Goal: Transaction & Acquisition: Book appointment/travel/reservation

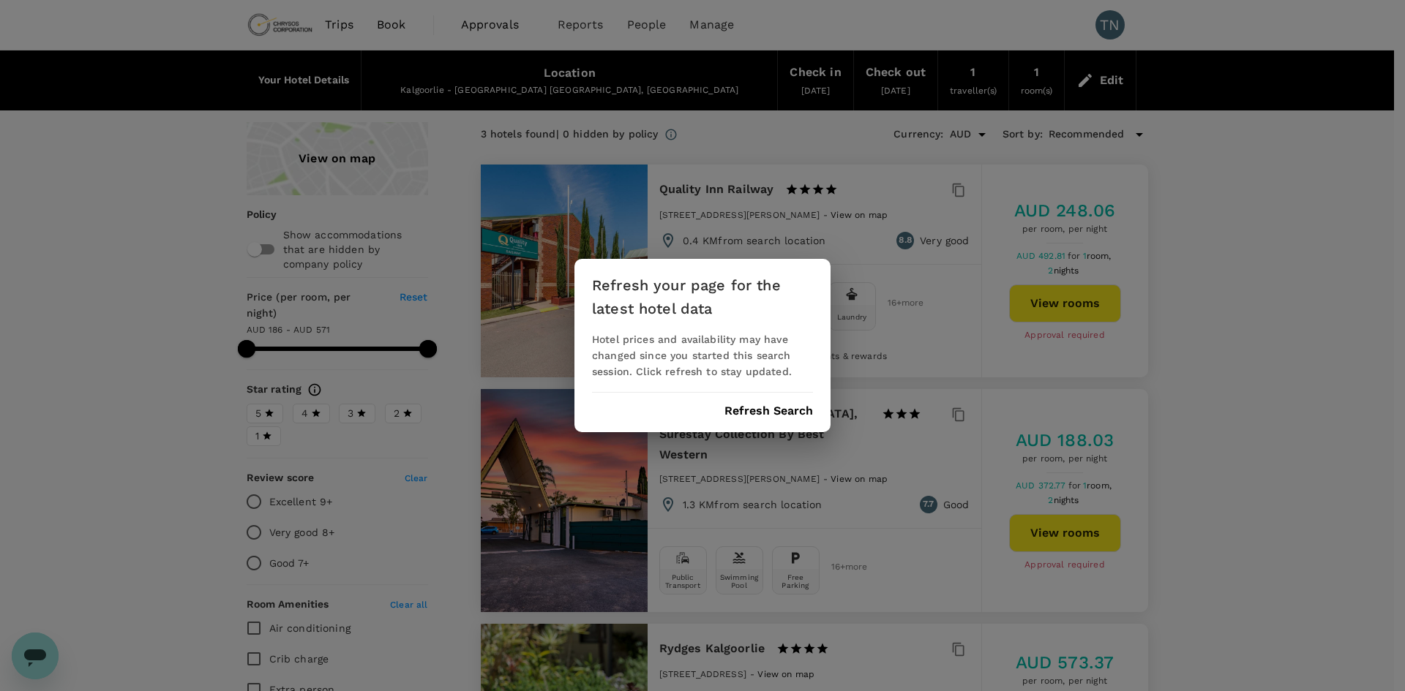
click at [68, 82] on div "Refresh your page for the latest hotel data Hotel prices and availability may h…" at bounding box center [702, 345] width 1405 height 691
click at [266, 23] on div "Refresh your page for the latest hotel data Hotel prices and availability may h…" at bounding box center [702, 345] width 1405 height 691
click at [796, 413] on button "Refresh Search" at bounding box center [768, 411] width 89 height 13
click at [1255, 209] on div "Refresh your page for the latest hotel data Hotel prices and availability may h…" at bounding box center [702, 345] width 1405 height 691
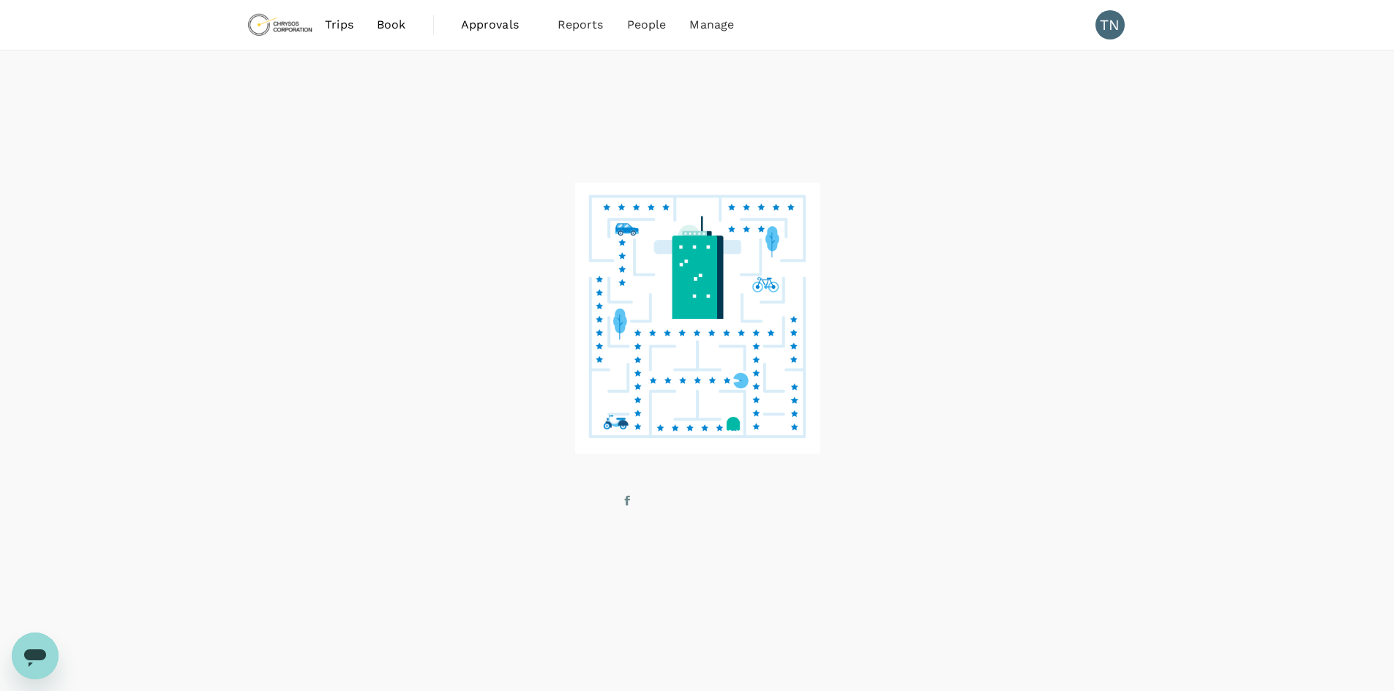
click at [293, 28] on img at bounding box center [280, 25] width 67 height 32
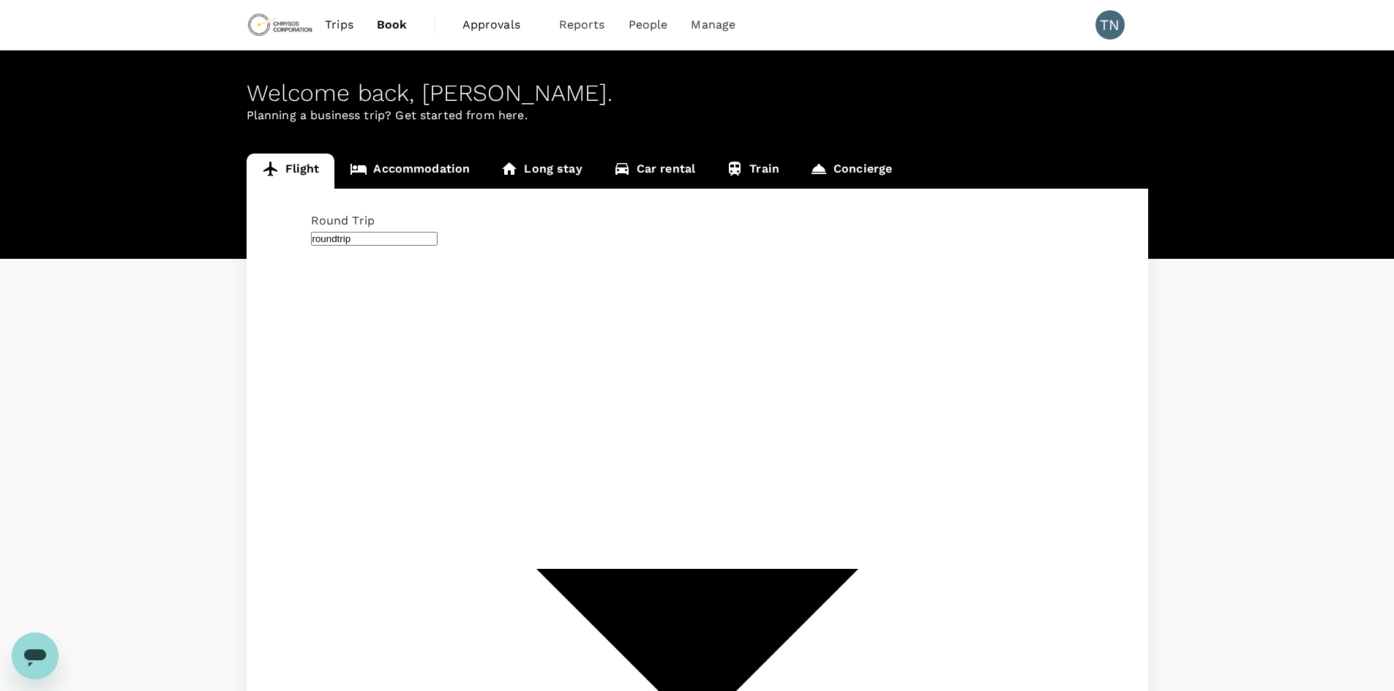
type input "[GEOGRAPHIC_DATA] ([GEOGRAPHIC_DATA])"
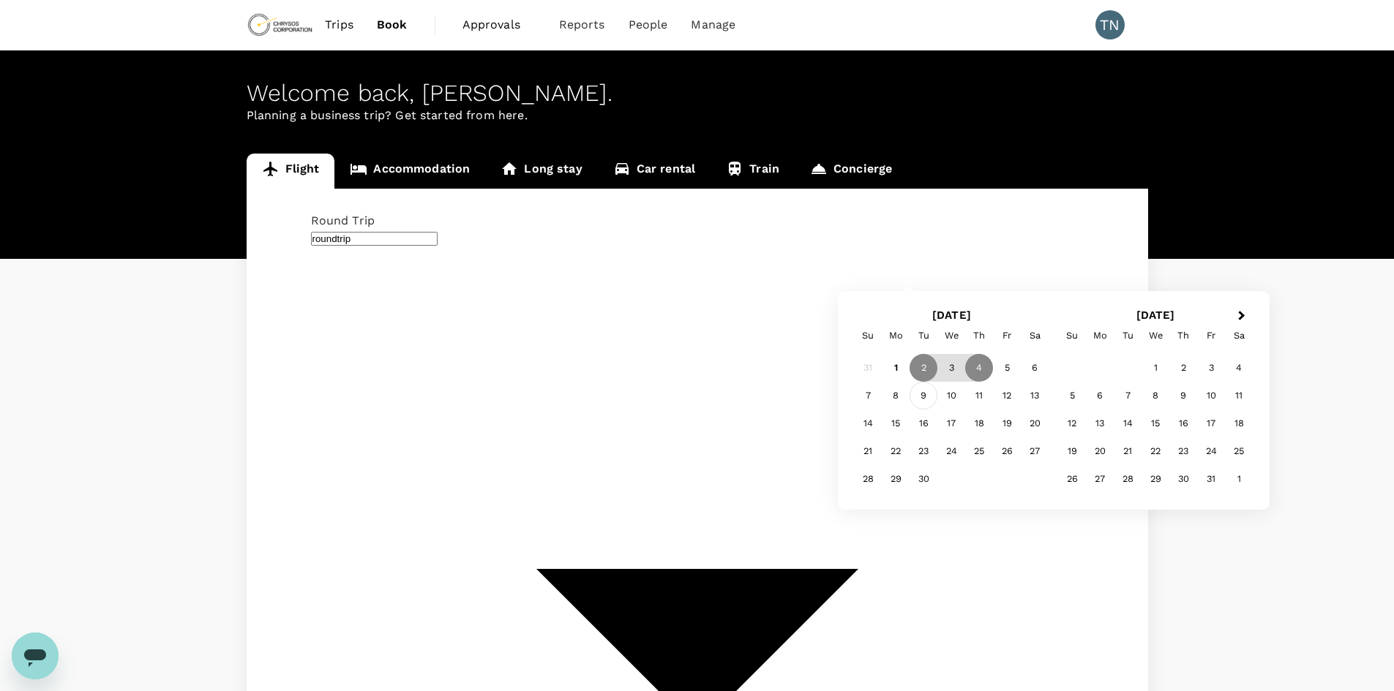
type input "[GEOGRAPHIC_DATA], [GEOGRAPHIC_DATA] (any)"
click at [927, 393] on div "9" at bounding box center [923, 396] width 28 height 28
click at [988, 397] on div "11" at bounding box center [979, 396] width 28 height 28
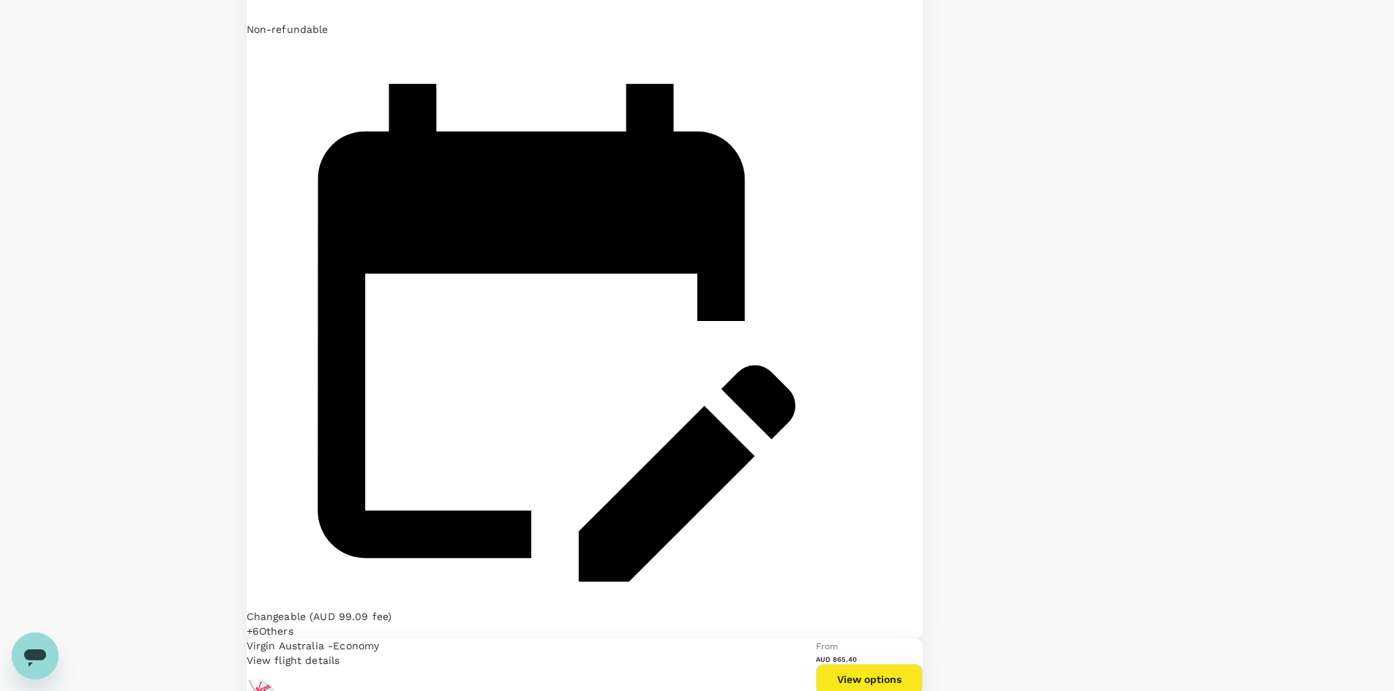
scroll to position [3263, 0]
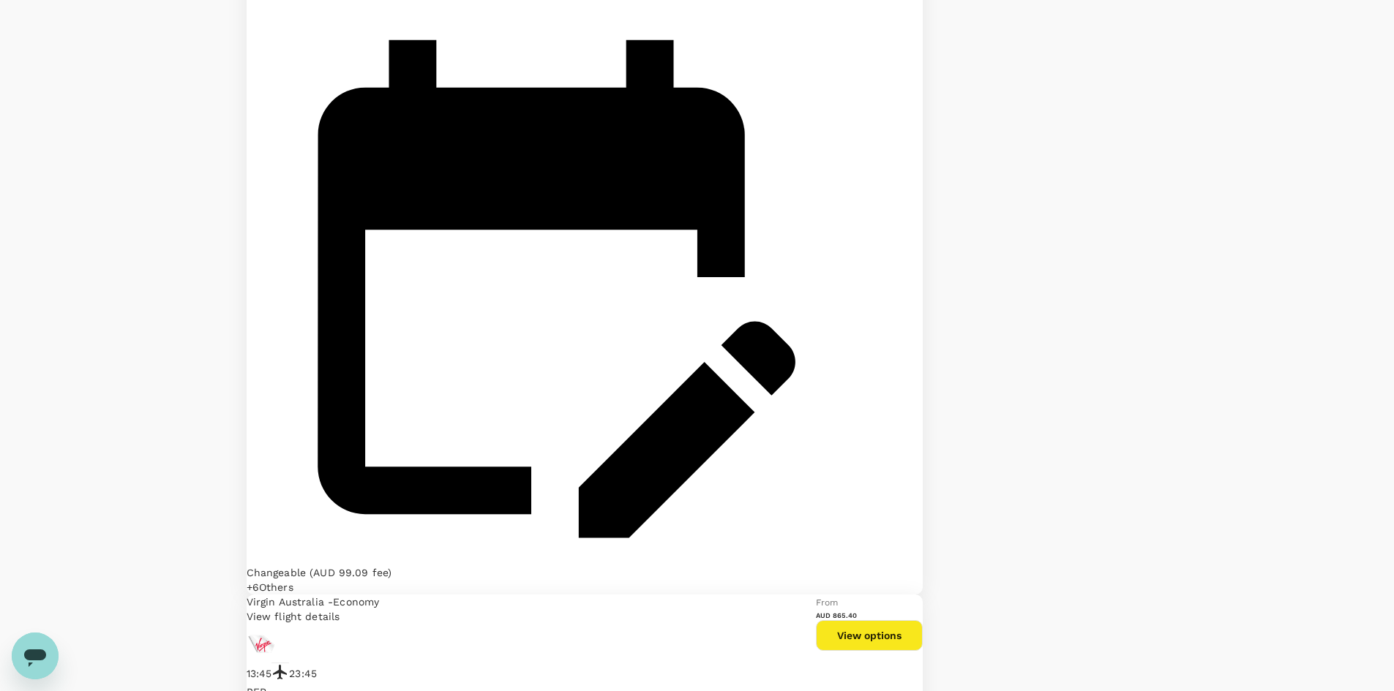
type input "1070"
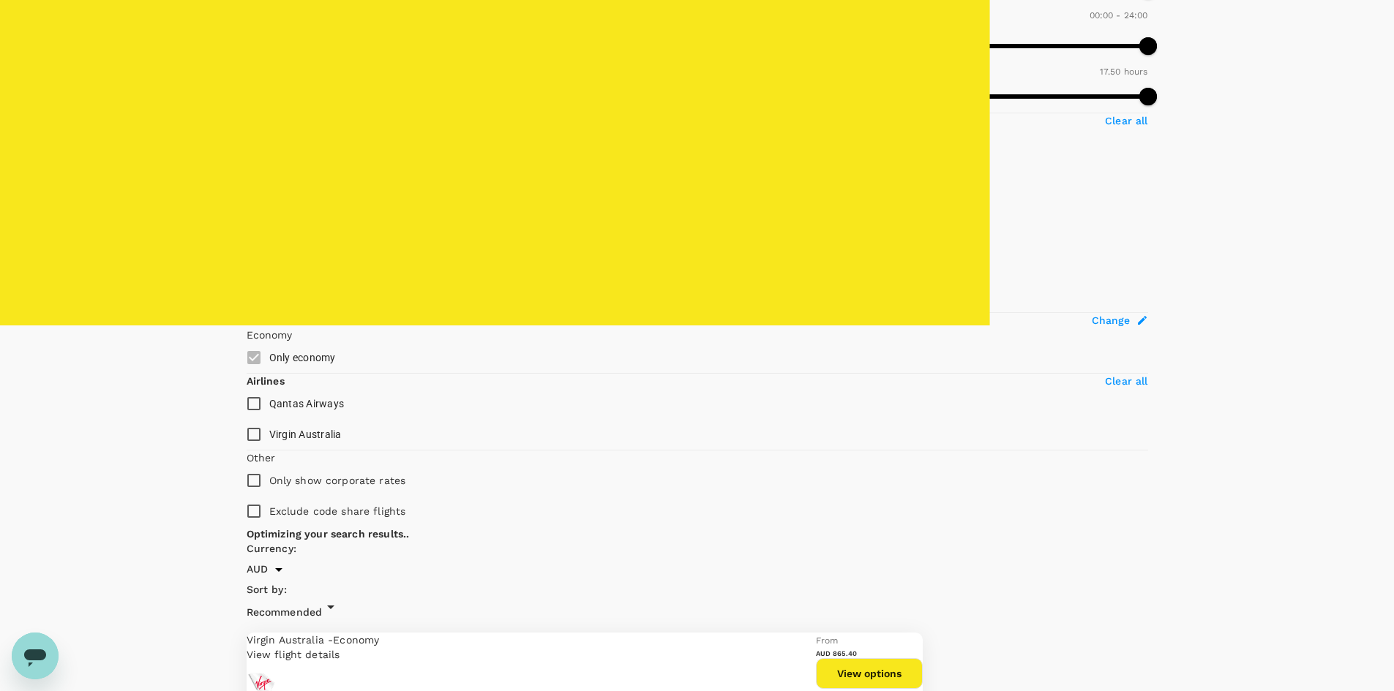
scroll to position [512, 0]
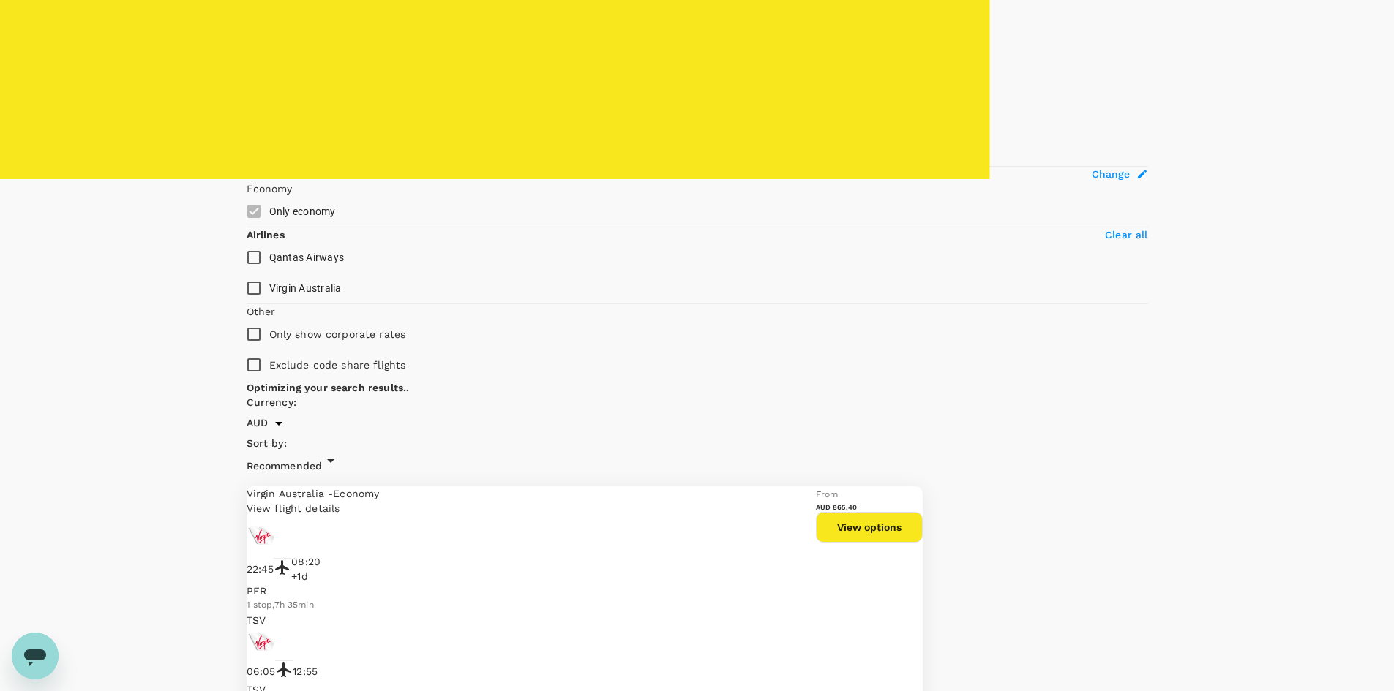
click at [297, 263] on span "Qantas Airways" at bounding box center [306, 258] width 75 height 12
click at [269, 273] on input "Qantas Airways" at bounding box center [253, 257] width 31 height 31
checkbox input "true"
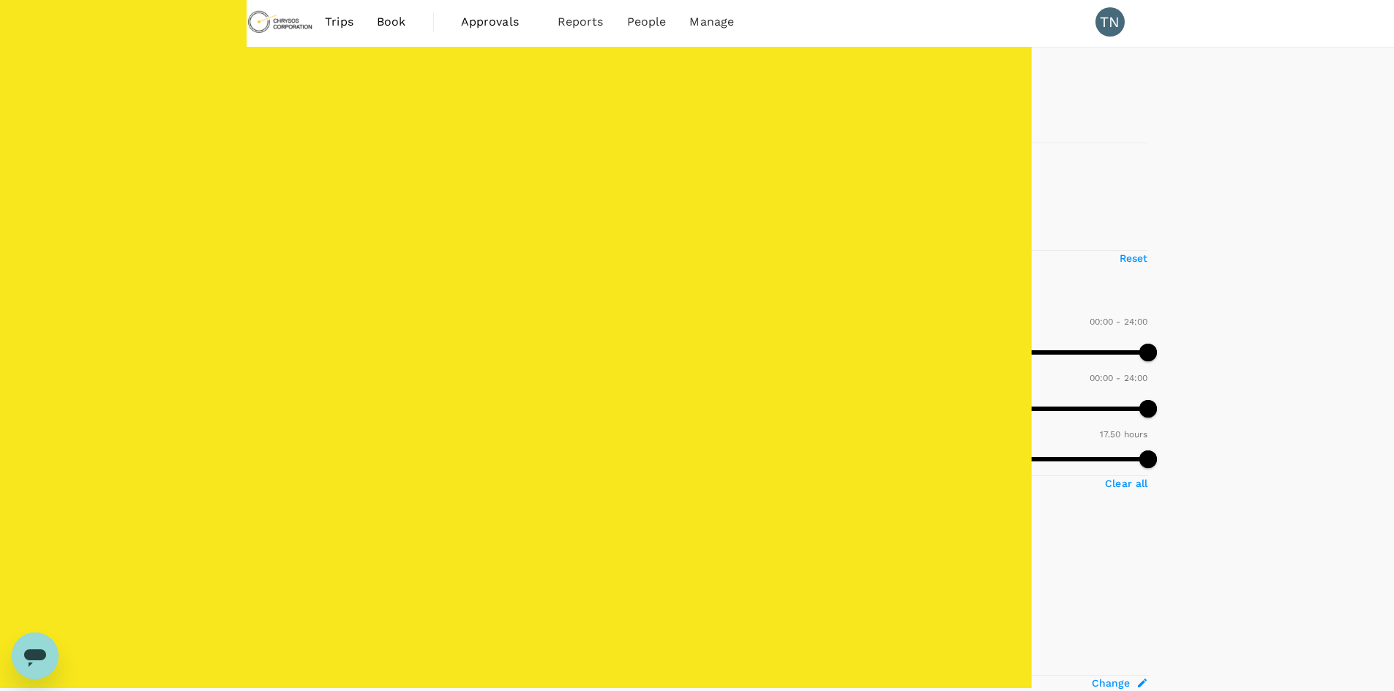
scroll to position [0, 0]
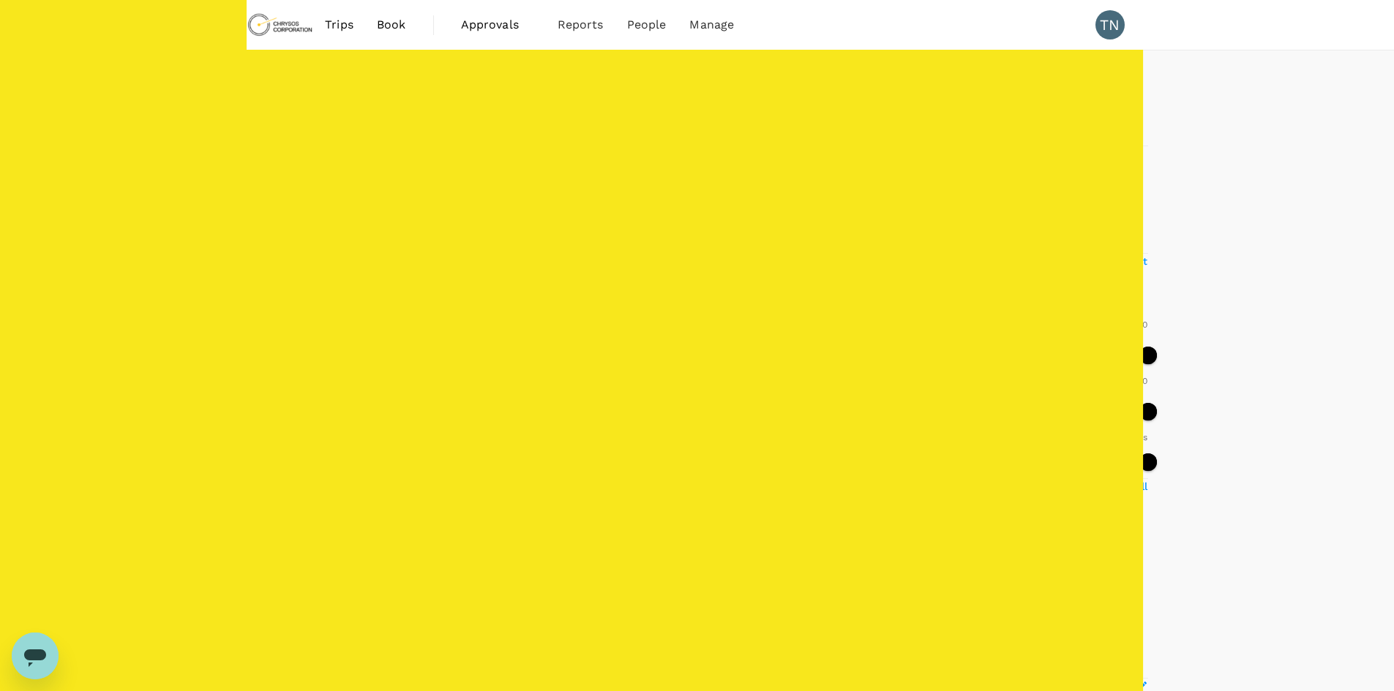
type input "AUD"
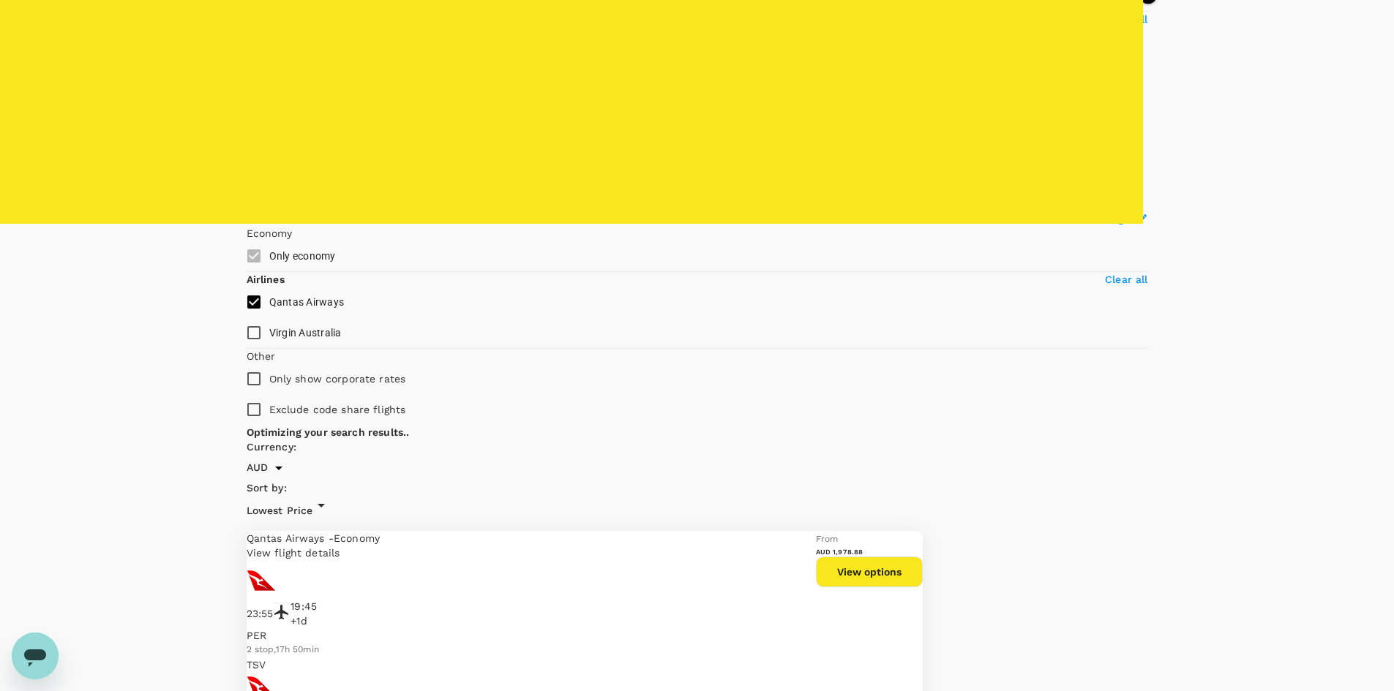
scroll to position [512, 0]
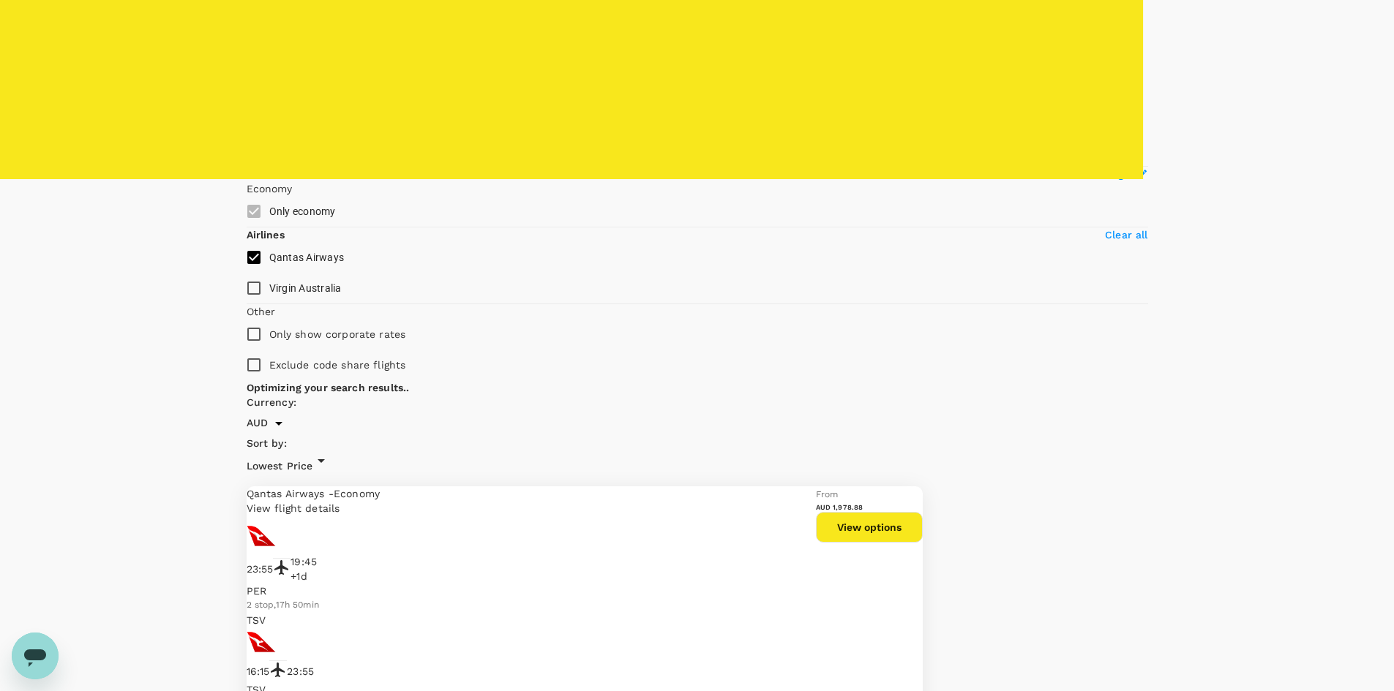
click at [257, 273] on input "Qantas Airways" at bounding box center [253, 257] width 31 height 31
checkbox input "false"
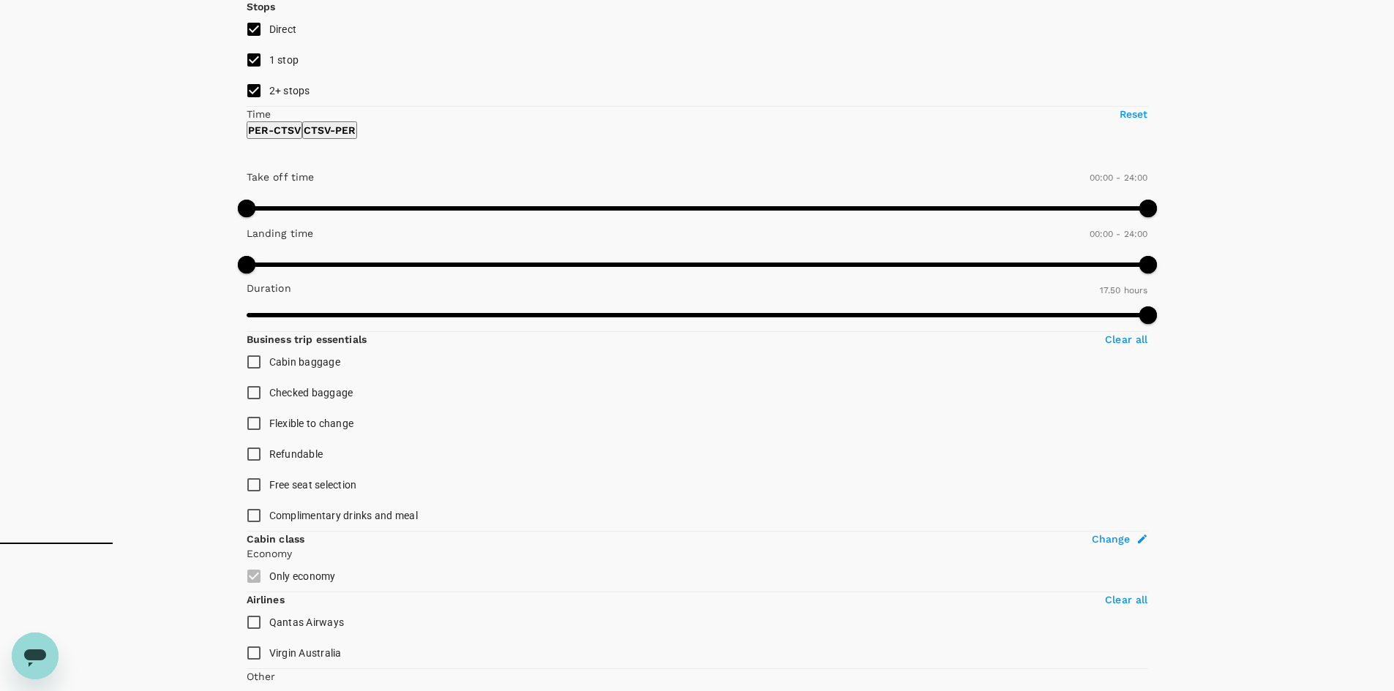
scroll to position [89, 0]
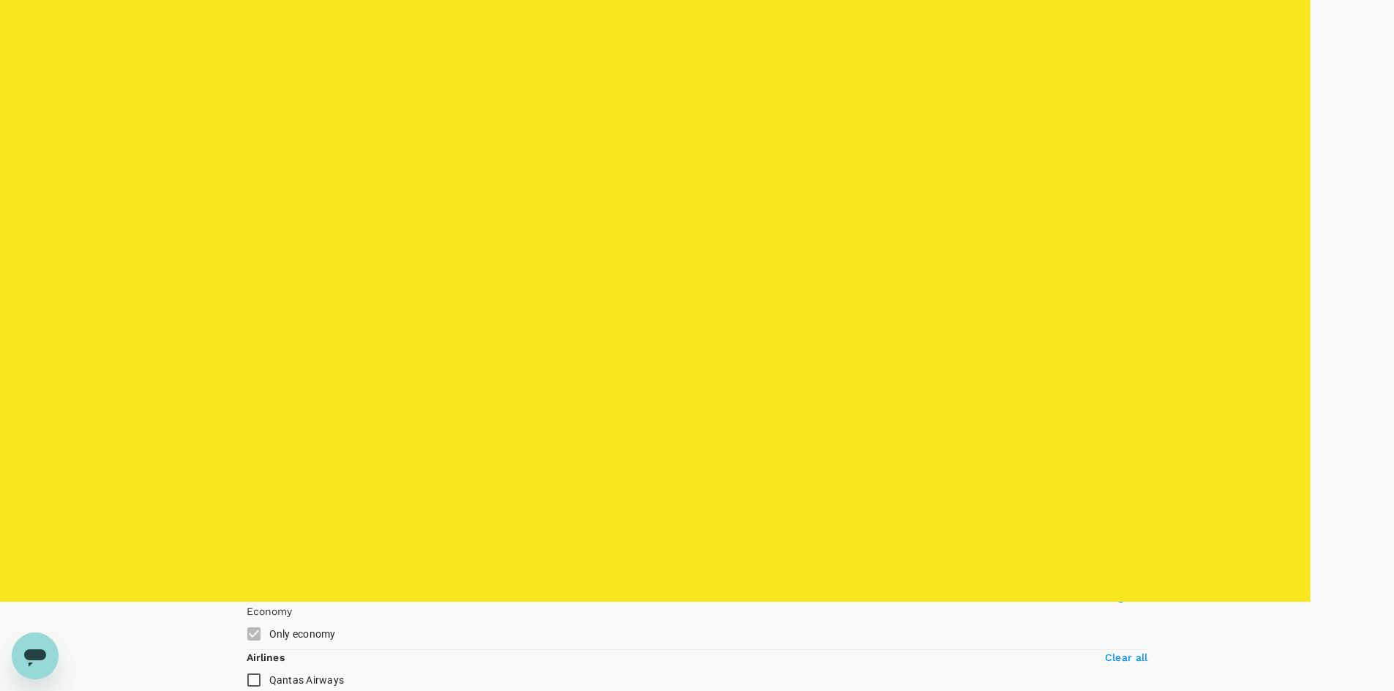
type input "AUD"
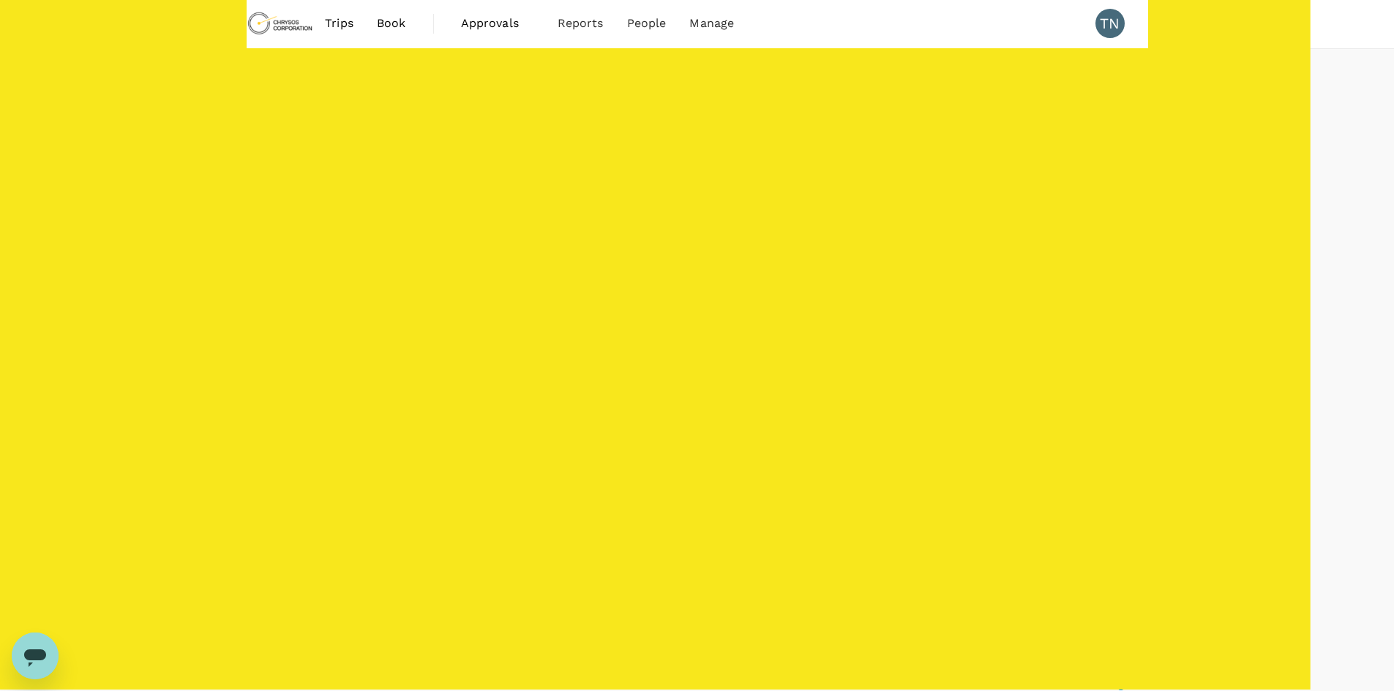
scroll to position [0, 0]
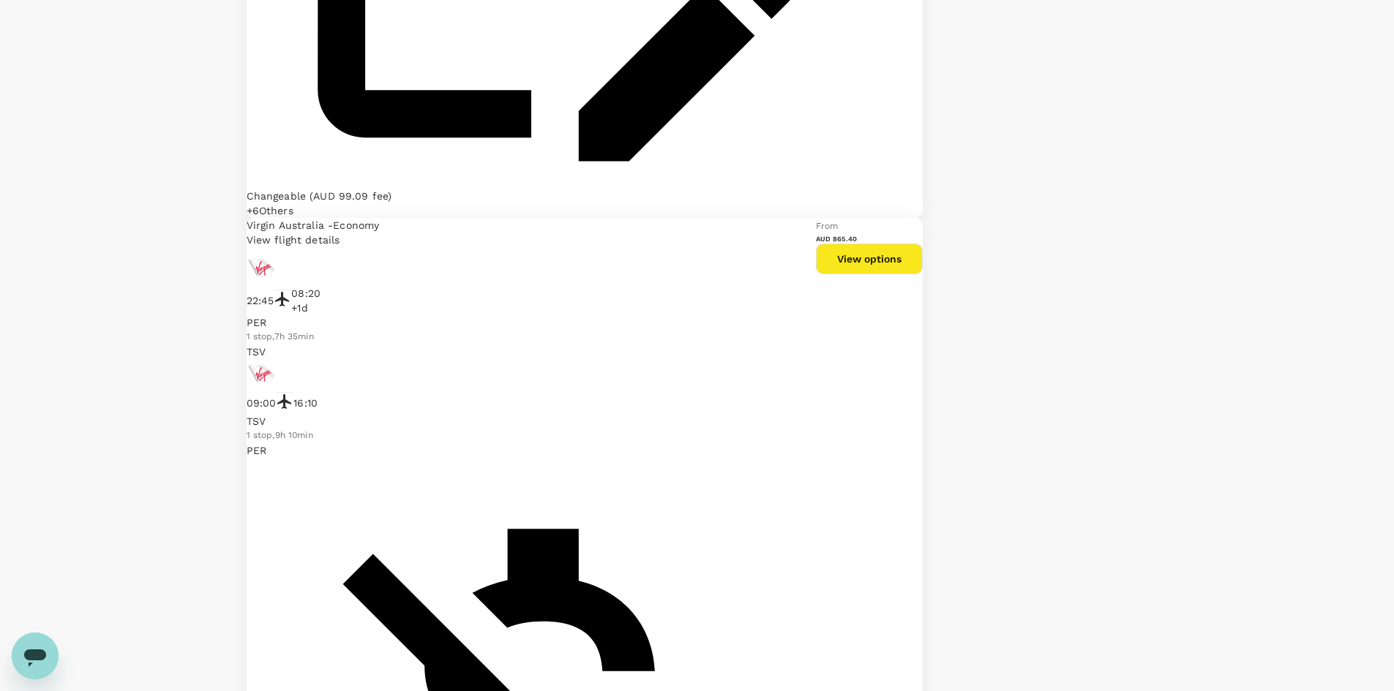
scroll to position [2341, 0]
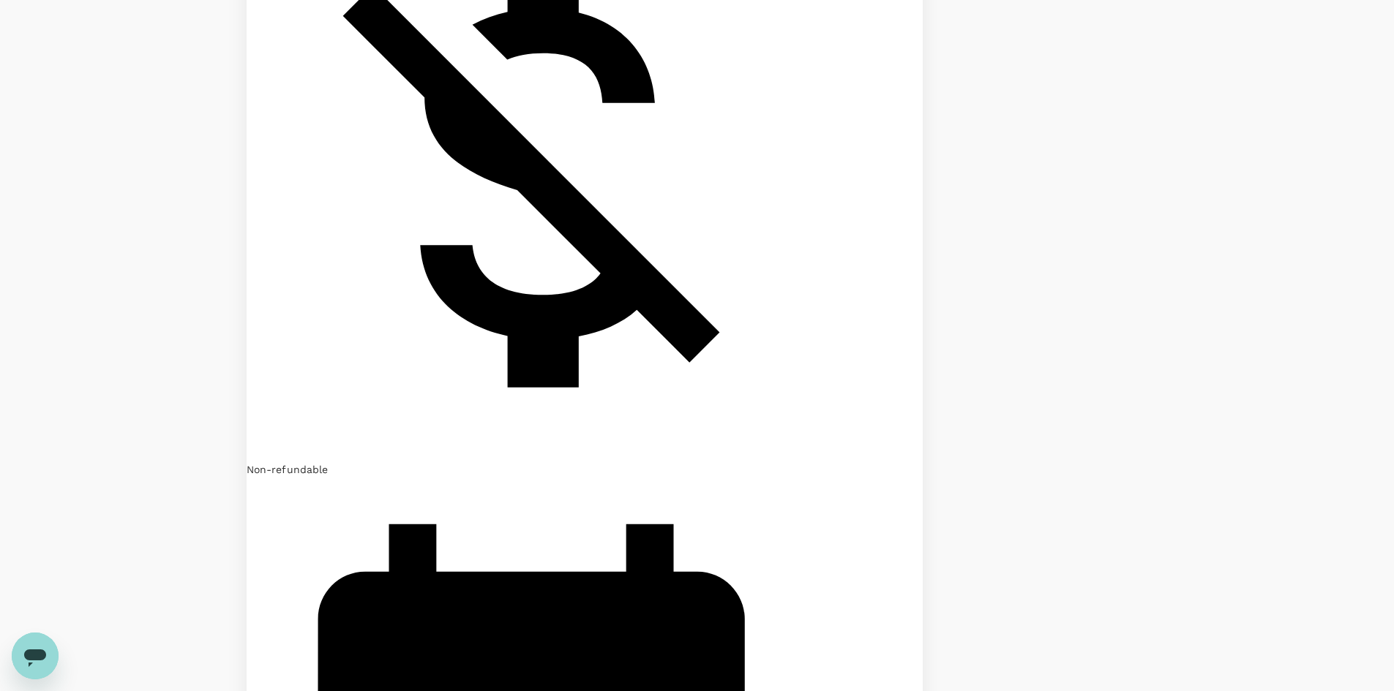
scroll to position [2726, 0]
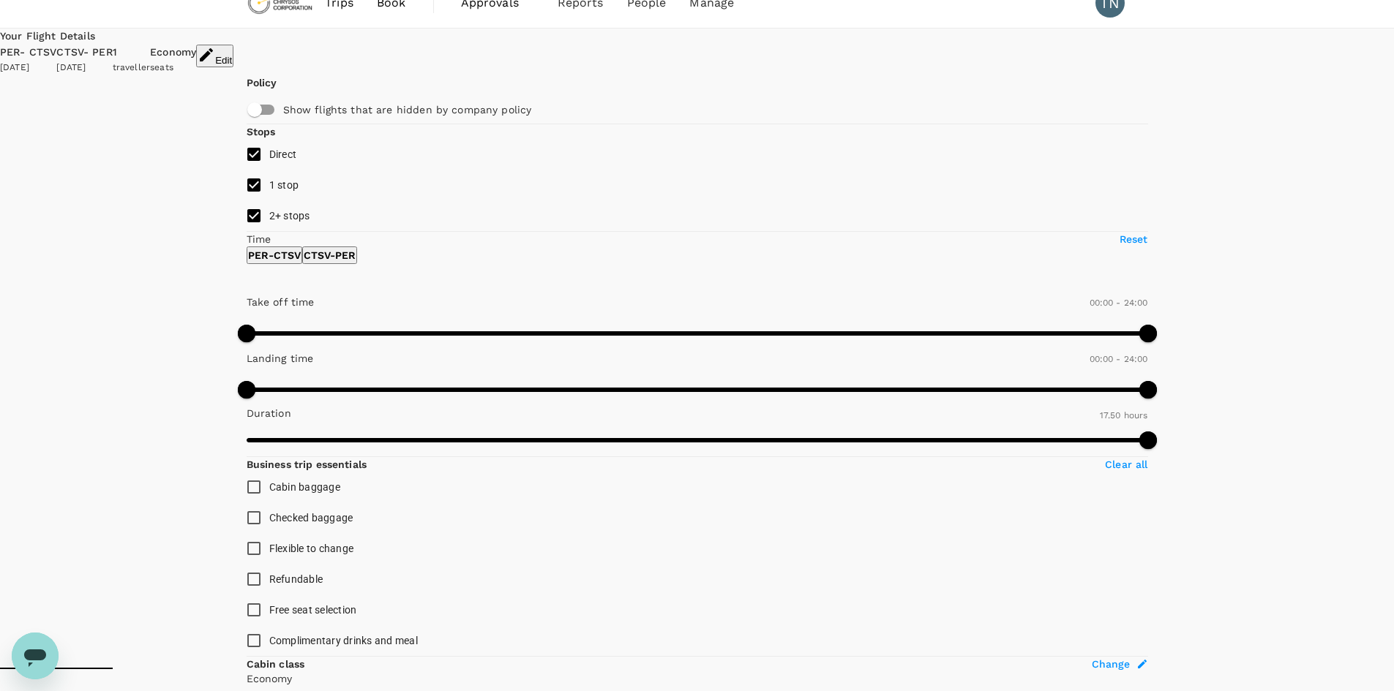
scroll to position [0, 0]
